Goal: Communication & Community: Connect with others

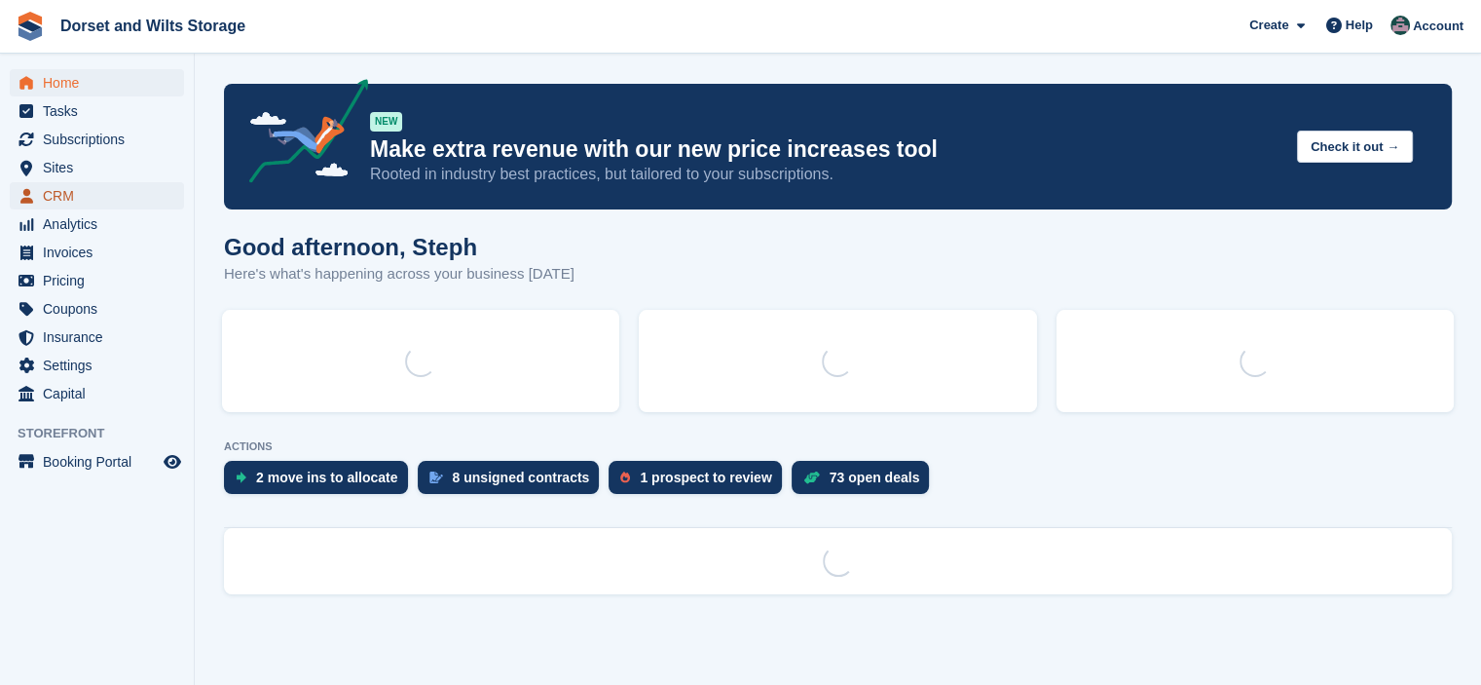
click at [81, 199] on span "CRM" at bounding box center [101, 195] width 117 height 27
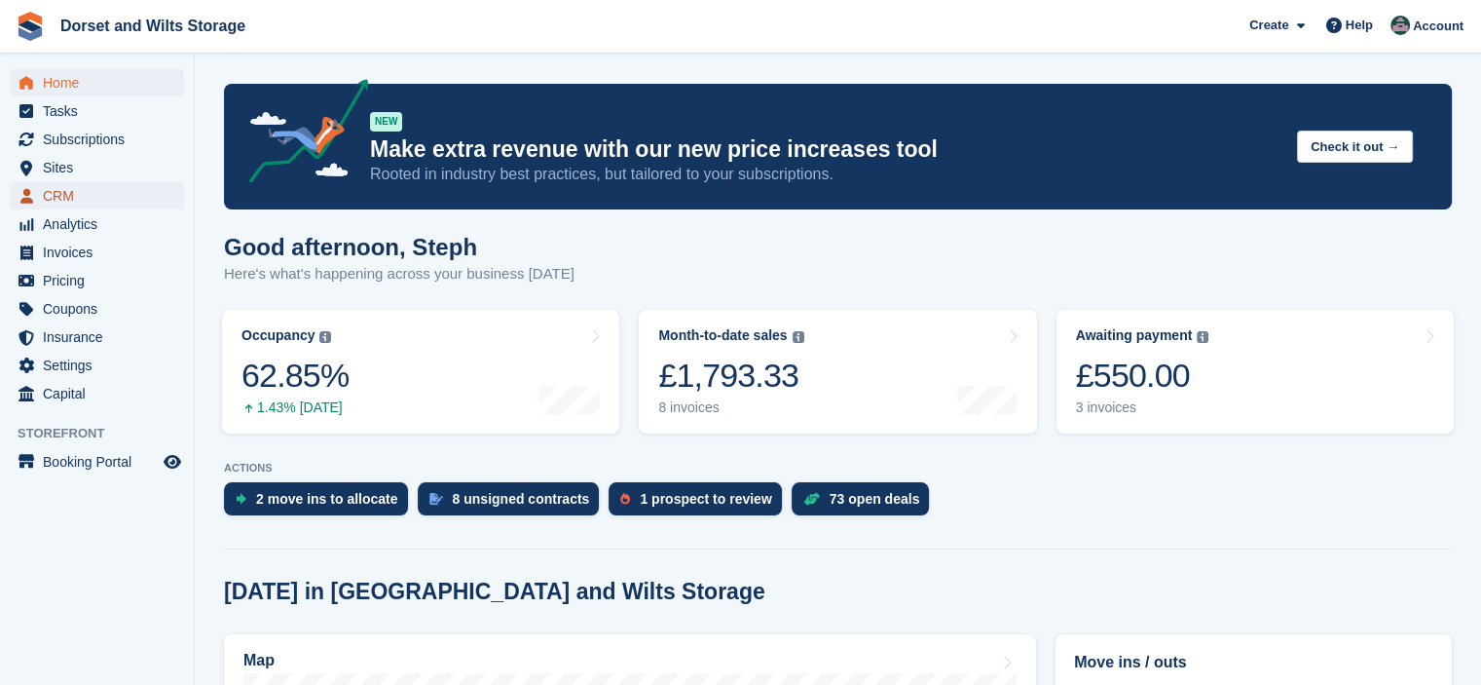
click at [126, 198] on span "CRM" at bounding box center [101, 195] width 117 height 27
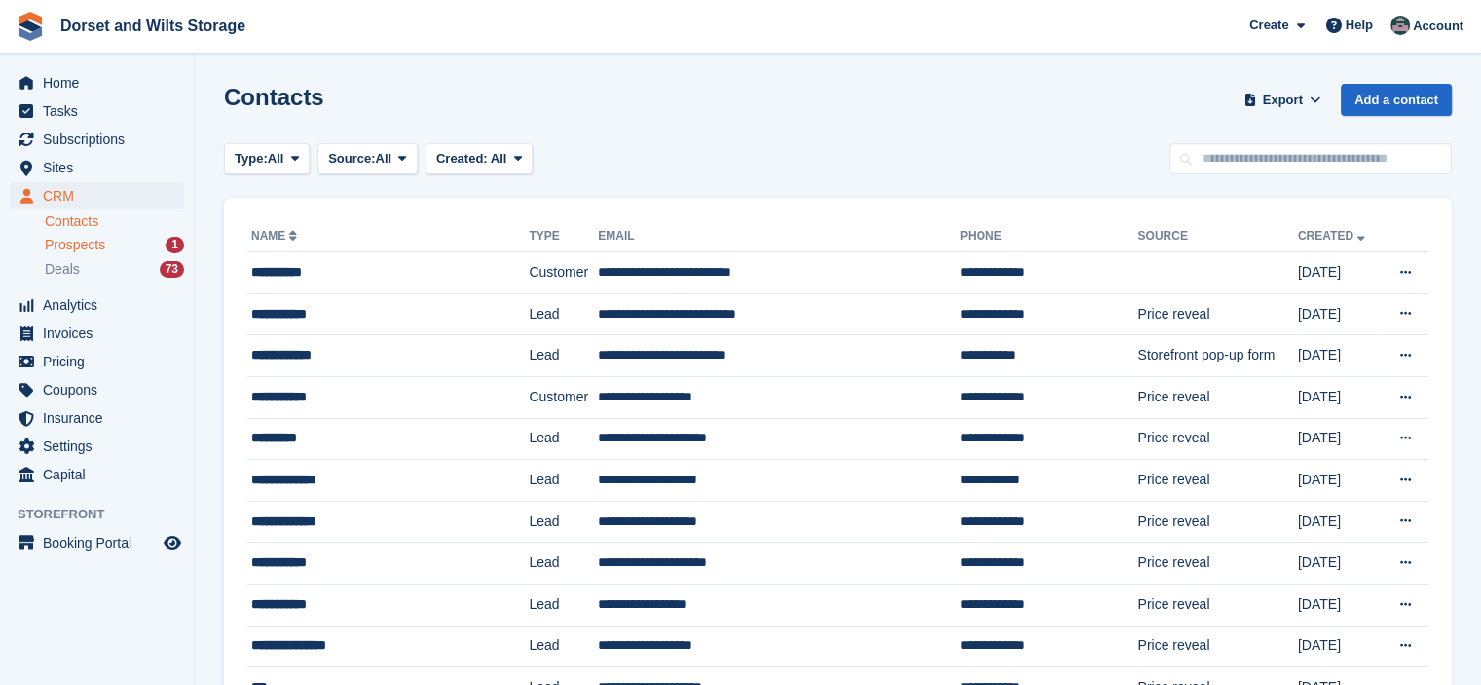
click at [56, 242] on span "Prospects" at bounding box center [75, 245] width 60 height 19
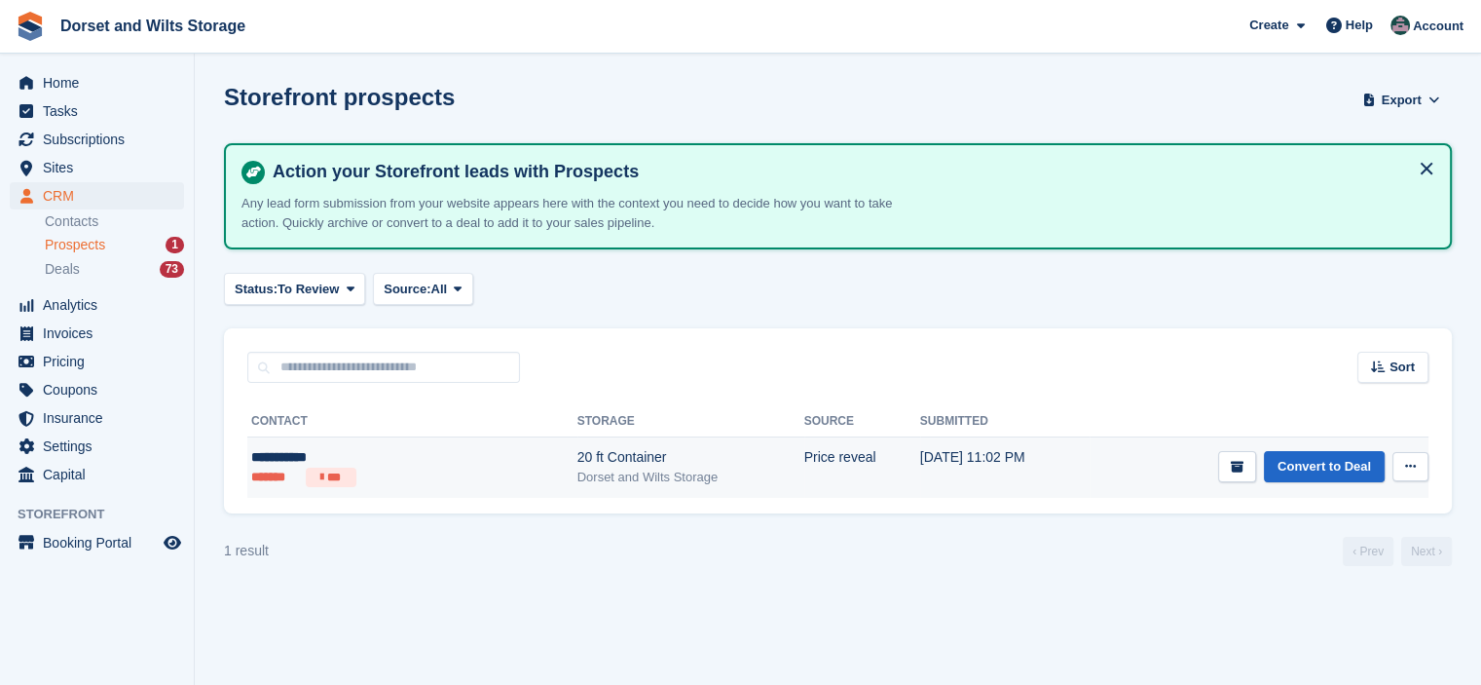
click at [296, 455] on div "**********" at bounding box center [351, 457] width 201 height 20
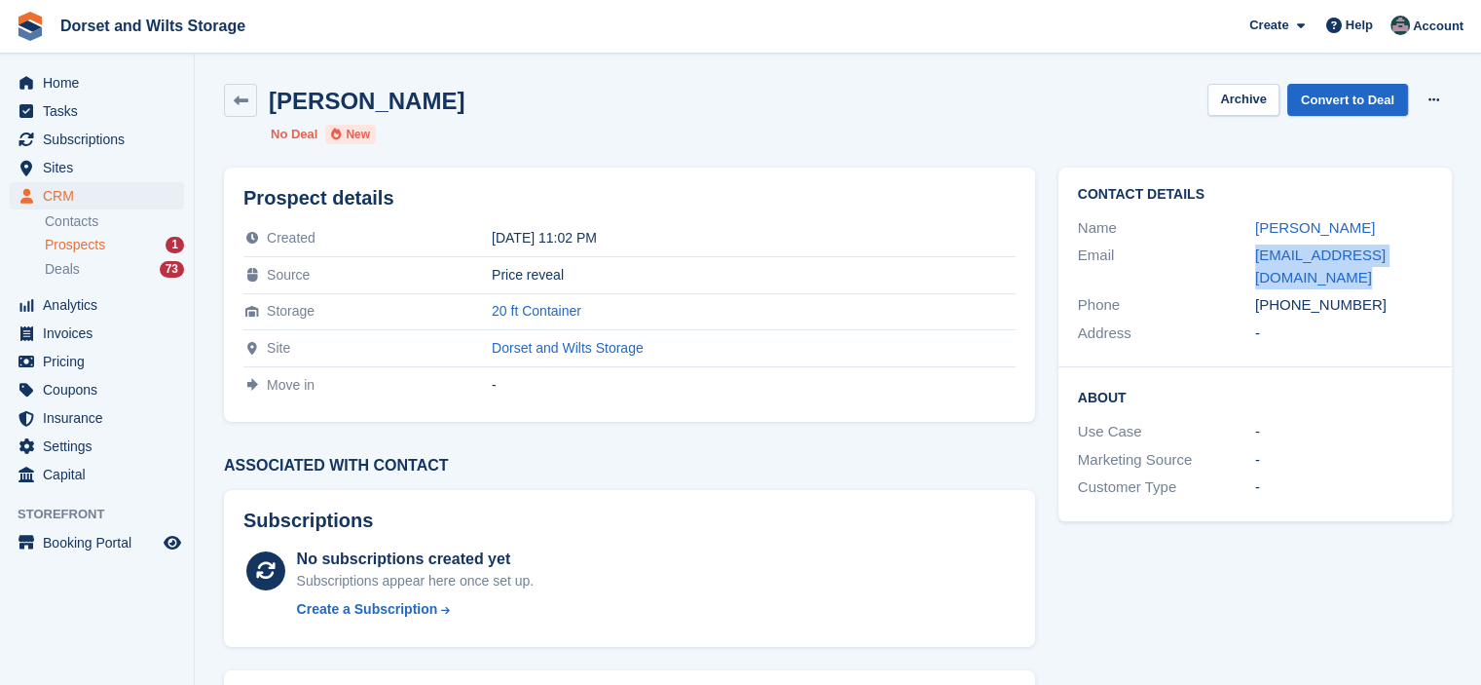
drag, startPoint x: 1318, startPoint y: 273, endPoint x: 1211, endPoint y: 273, distance: 106.1
click at [1211, 273] on div "Email erinelford2007@hotmail.co.uk" at bounding box center [1255, 267] width 354 height 50
click at [341, 441] on div "Prospect details Created 30 Aug 2025, 11:02 PM Source Price reveal Storage 20 f…" at bounding box center [629, 587] width 835 height 862
